Goal: Find specific page/section: Find specific page/section

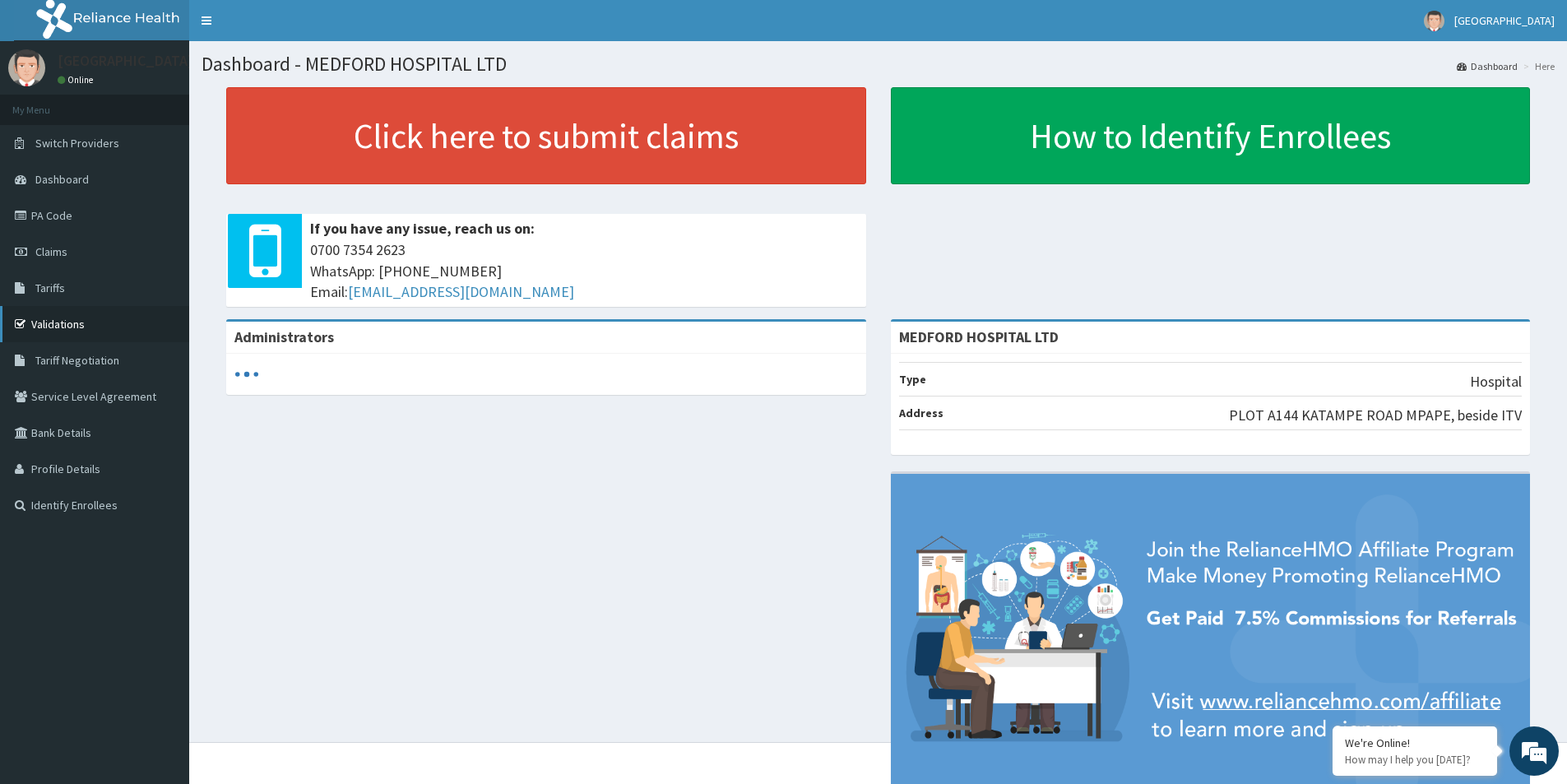
click at [74, 318] on link "Validations" at bounding box center [94, 324] width 189 height 36
click at [50, 320] on link "Validations" at bounding box center [94, 324] width 189 height 36
